Goal: Task Accomplishment & Management: Manage account settings

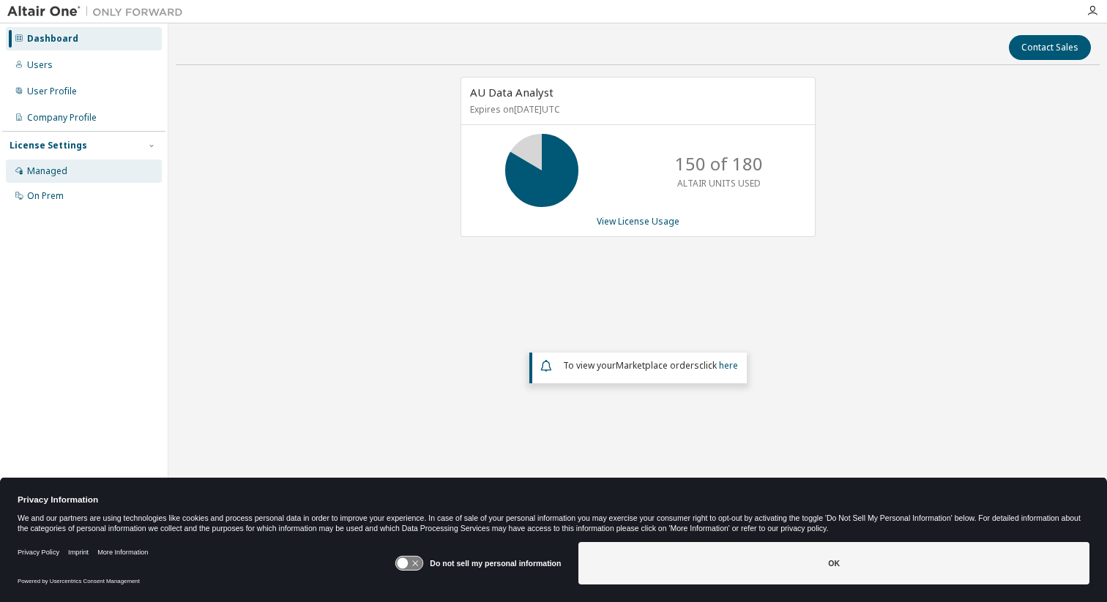
click at [85, 171] on div "Managed" at bounding box center [84, 171] width 156 height 23
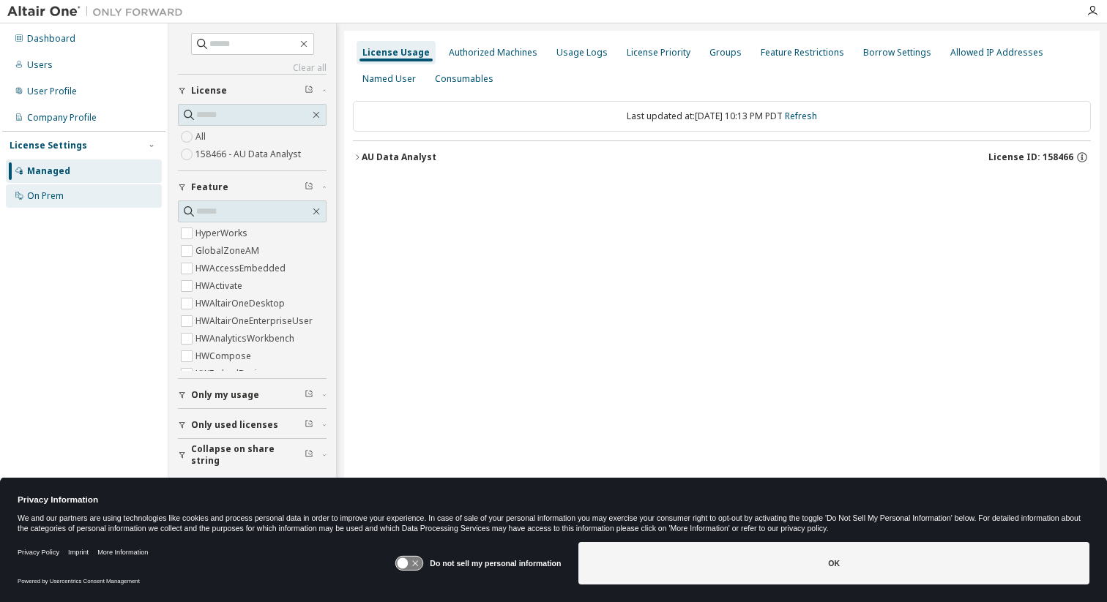
click at [83, 193] on div "On Prem" at bounding box center [84, 195] width 156 height 23
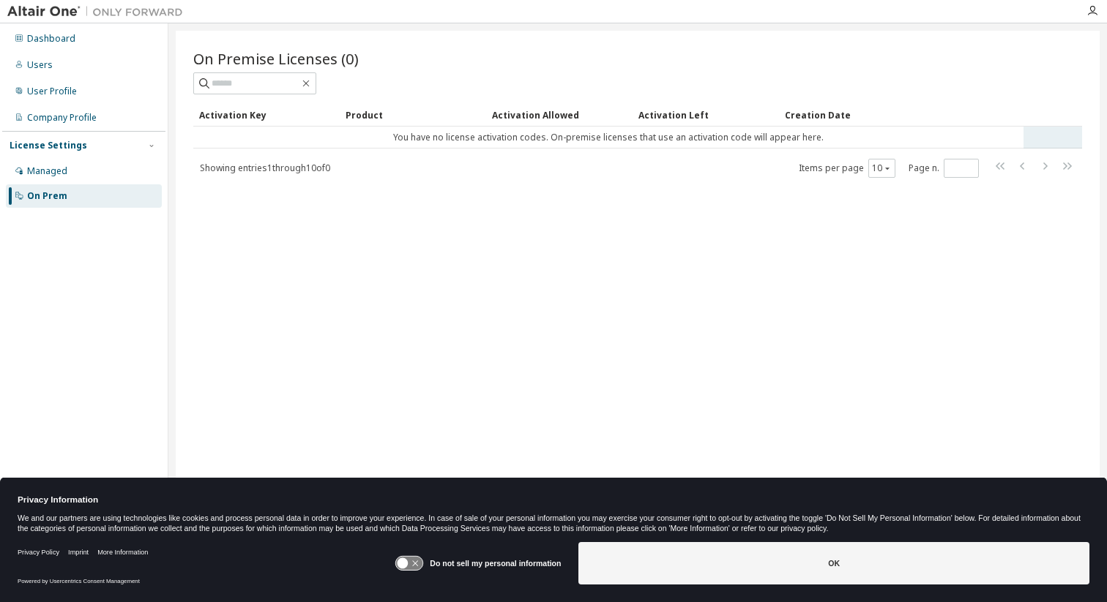
click at [393, 136] on td "You have no license activation codes. On-premise licenses that use an activatio…" at bounding box center [608, 138] width 830 height 22
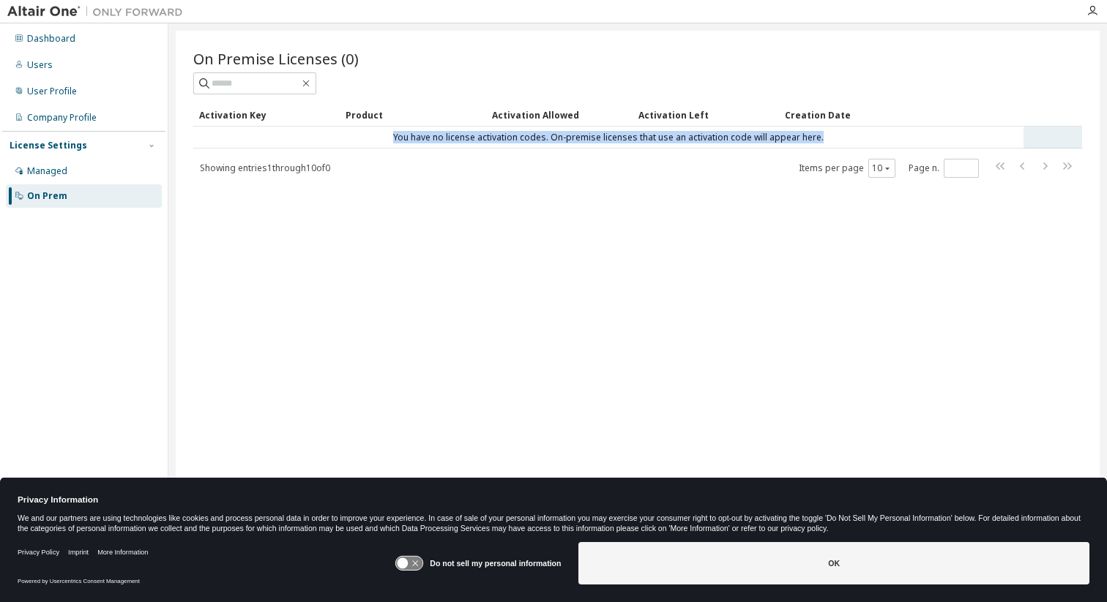
click at [393, 136] on td "You have no license activation codes. On-premise licenses that use an activatio…" at bounding box center [608, 138] width 830 height 22
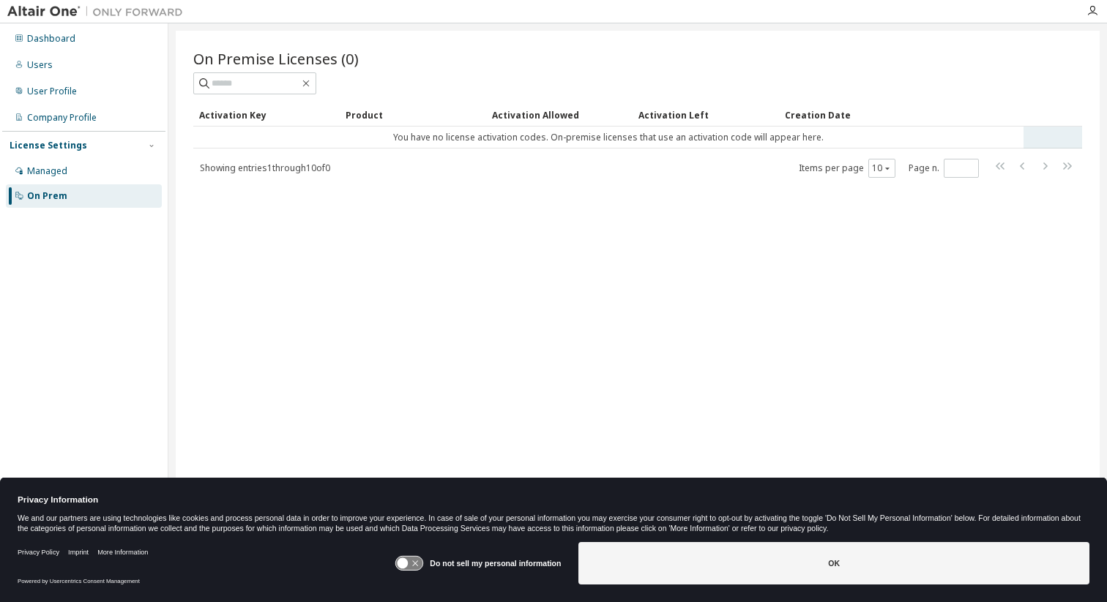
click at [428, 146] on td "You have no license activation codes. On-premise licenses that use an activatio…" at bounding box center [608, 138] width 830 height 22
click at [96, 171] on div "Managed" at bounding box center [84, 171] width 156 height 23
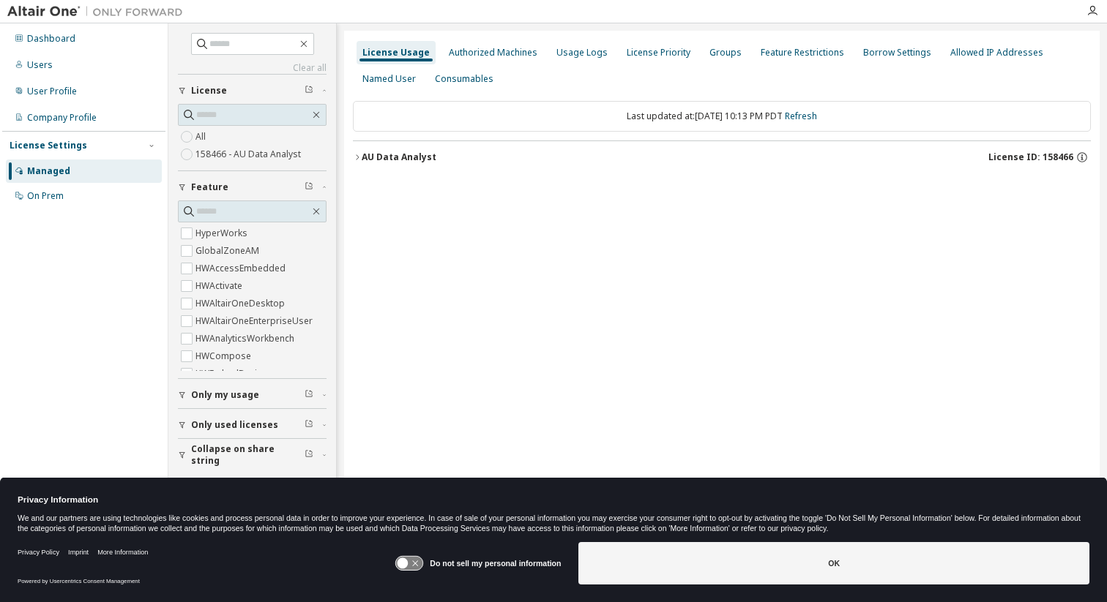
click at [355, 157] on icon "button" at bounding box center [357, 157] width 9 height 9
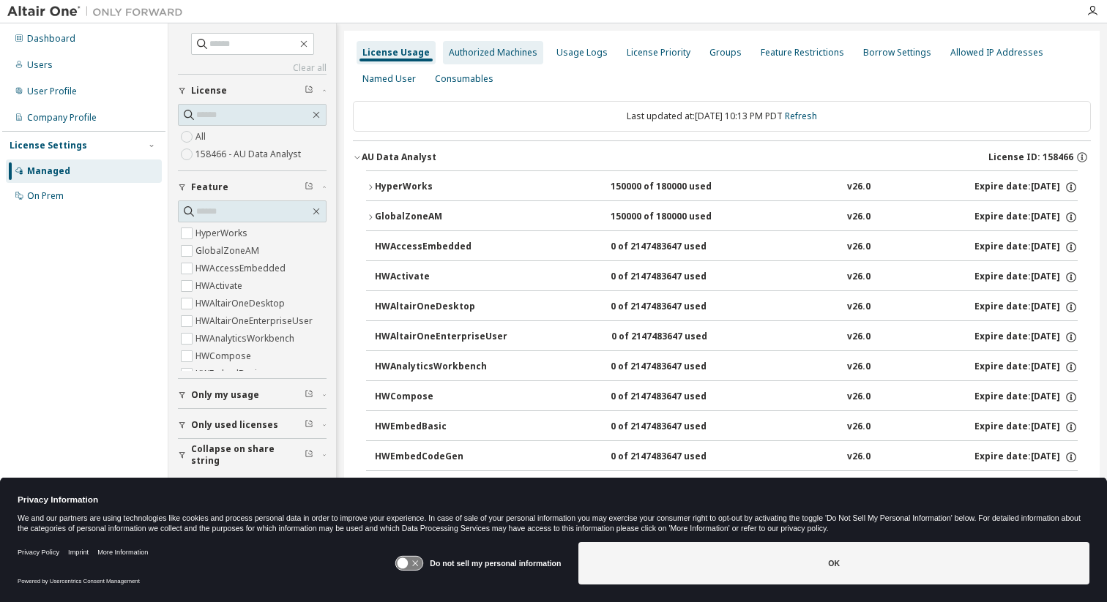
click at [518, 56] on div "Authorized Machines" at bounding box center [493, 53] width 89 height 12
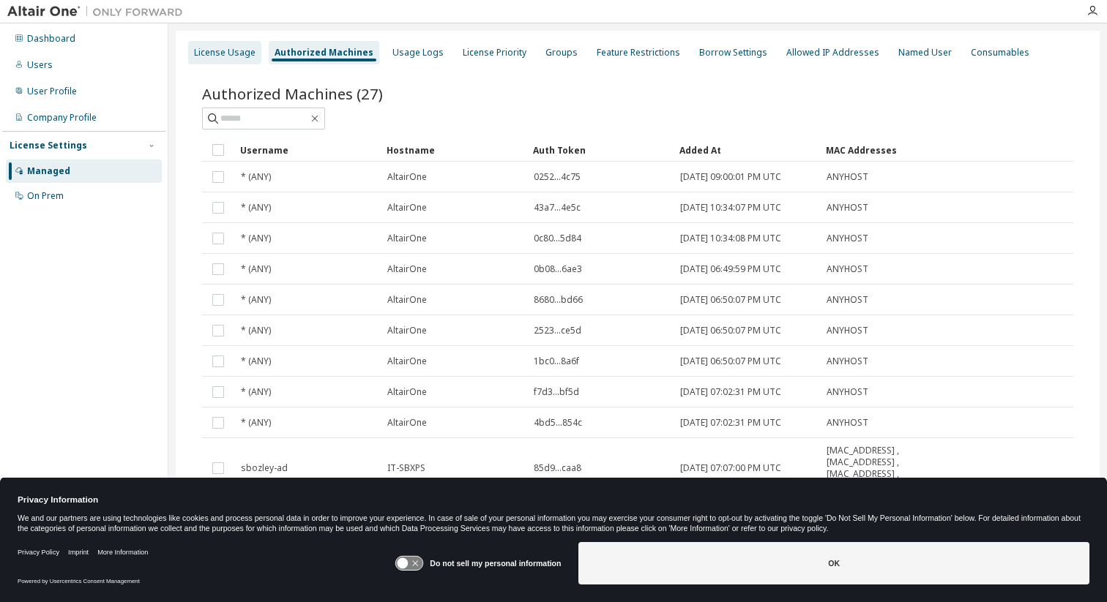
click at [230, 51] on div "License Usage" at bounding box center [224, 53] width 61 height 12
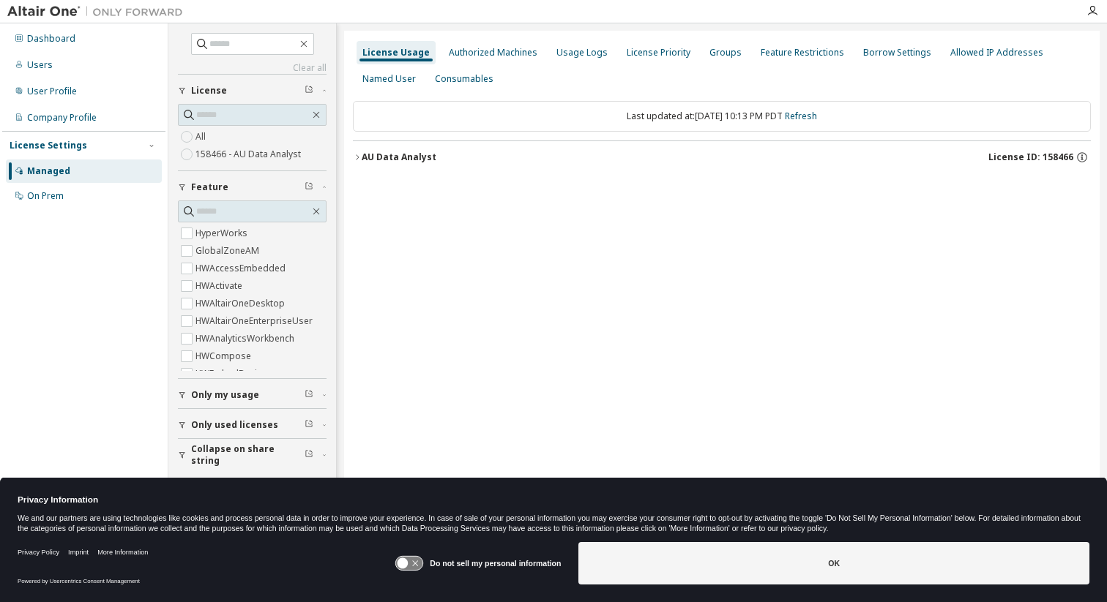
click at [358, 154] on icon "button" at bounding box center [357, 157] width 9 height 9
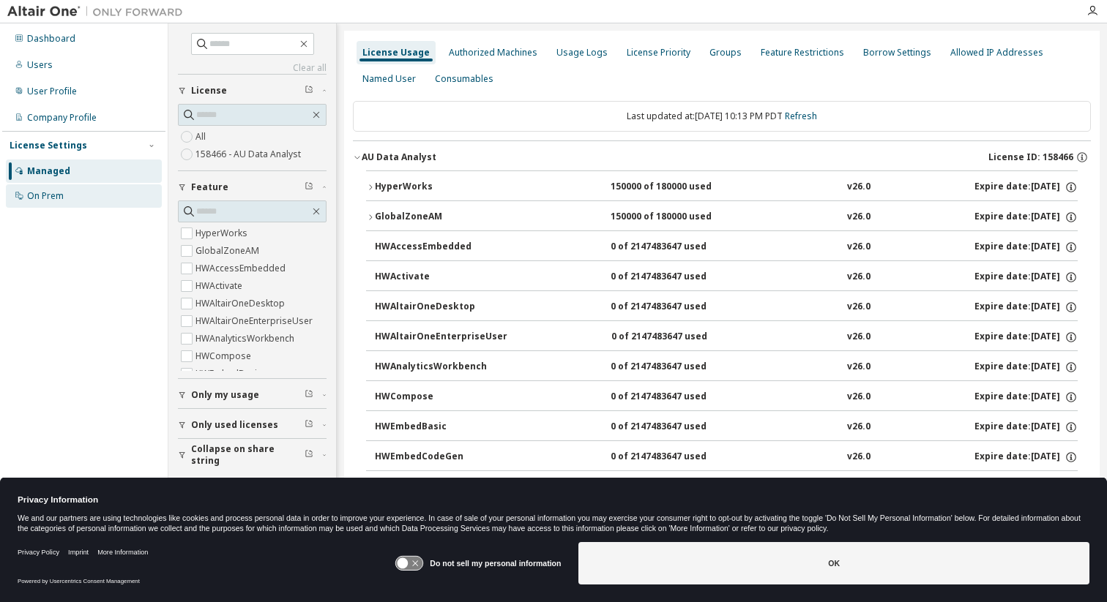
click at [31, 189] on div "On Prem" at bounding box center [84, 195] width 156 height 23
